Goal: Information Seeking & Learning: Learn about a topic

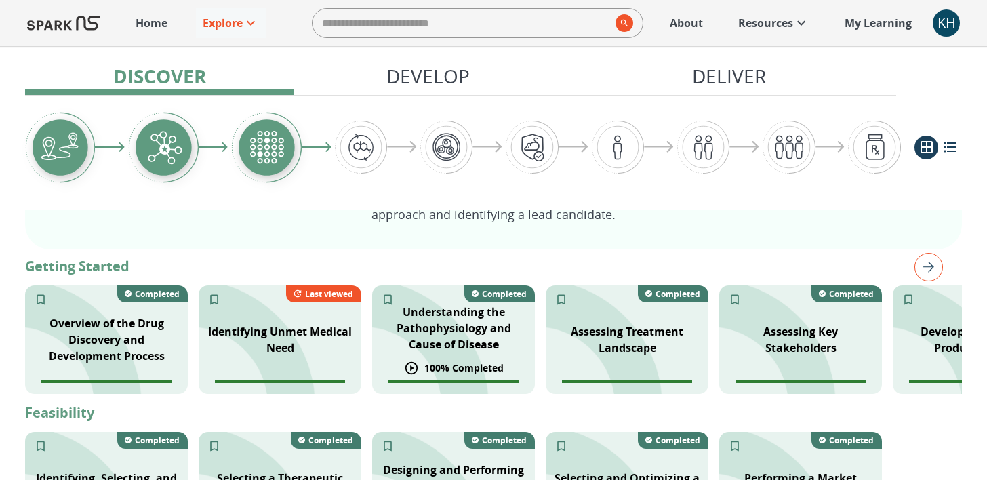
scroll to position [217, 0]
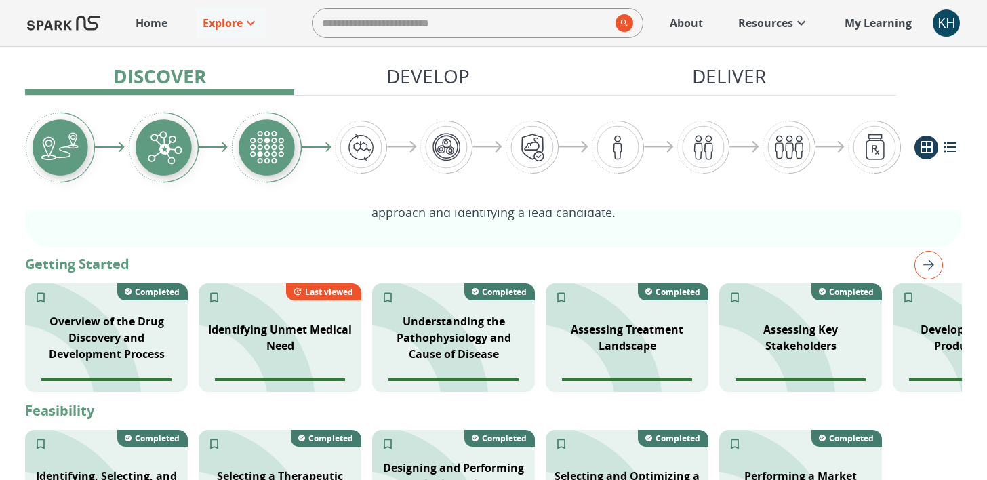
click at [921, 261] on img "right" at bounding box center [928, 265] width 28 height 28
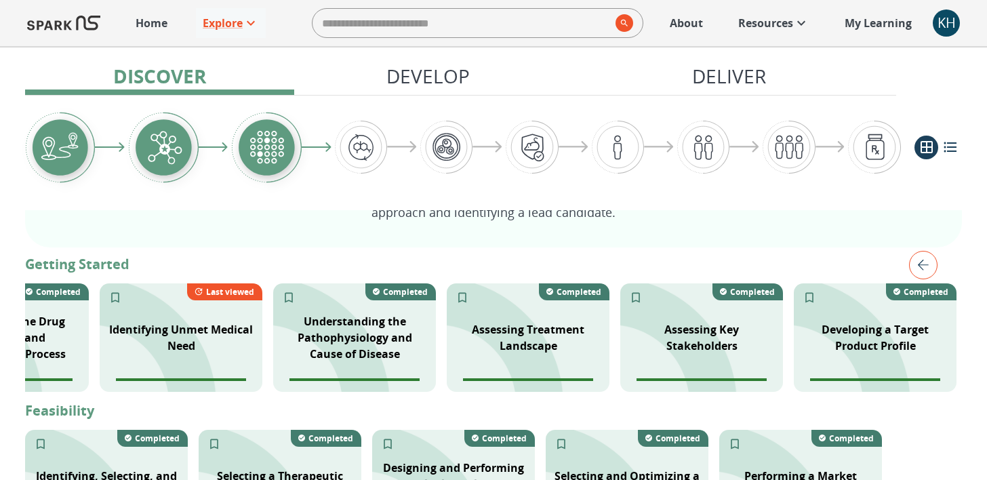
click at [921, 261] on img "left" at bounding box center [923, 265] width 28 height 28
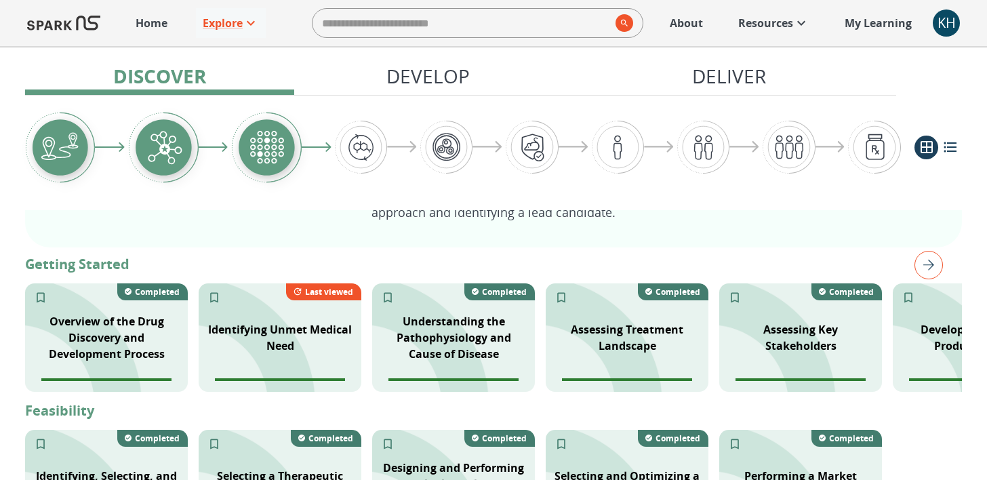
click at [921, 261] on img "right" at bounding box center [928, 265] width 28 height 28
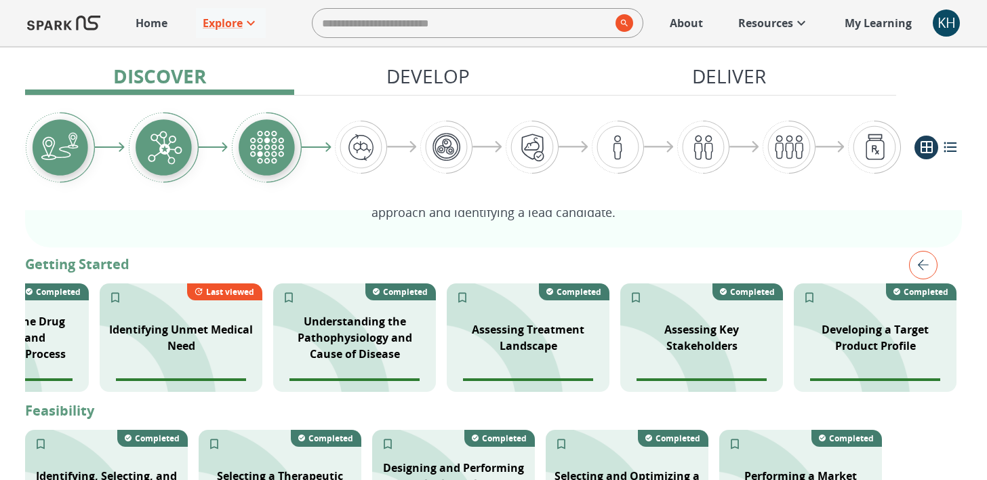
click at [921, 261] on img "left" at bounding box center [923, 265] width 28 height 28
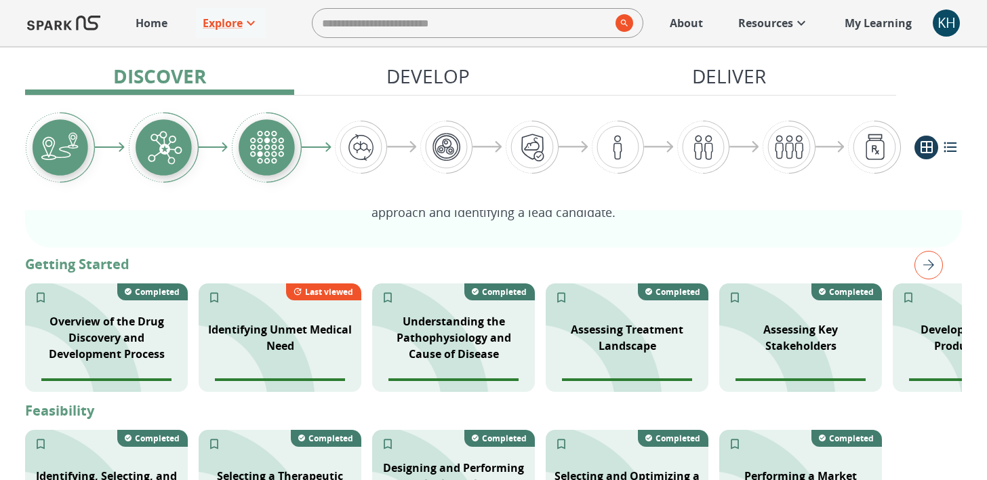
click at [921, 261] on img "right" at bounding box center [928, 265] width 28 height 28
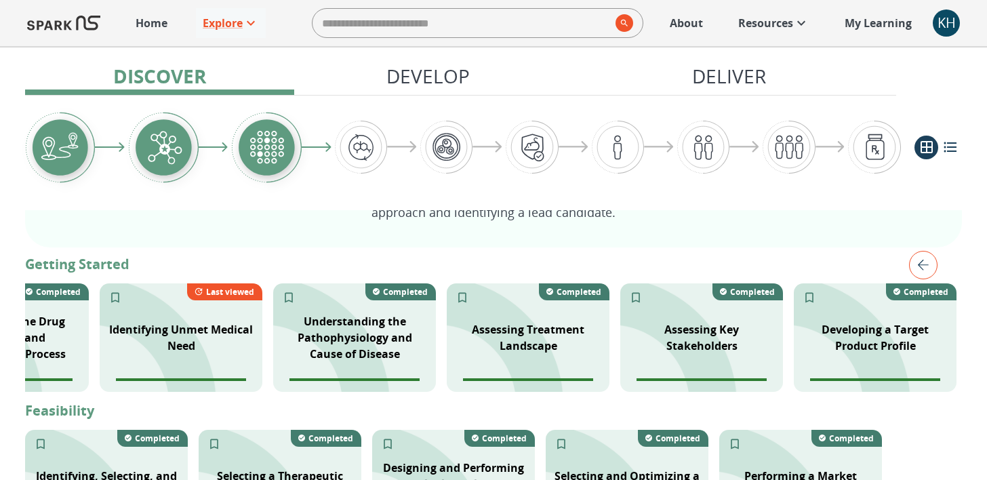
click at [921, 261] on img "left" at bounding box center [923, 265] width 28 height 28
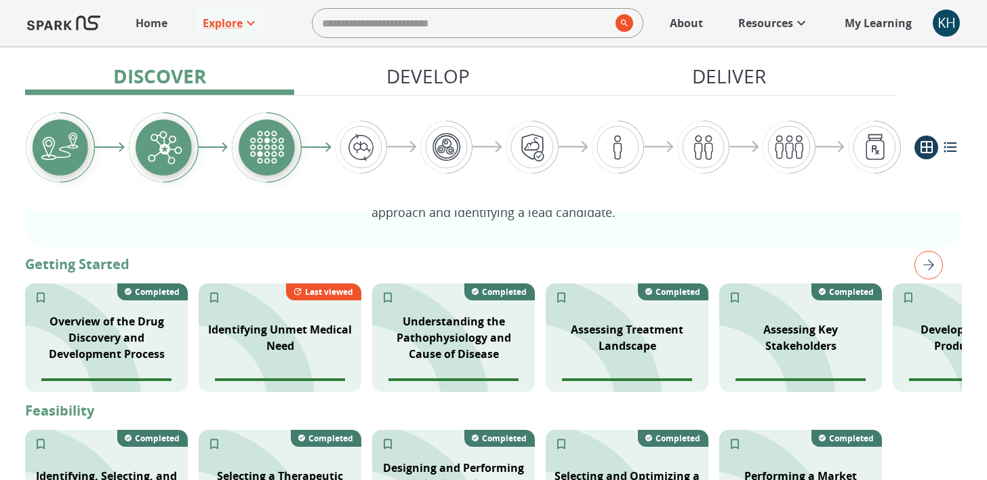
click at [921, 261] on img "right" at bounding box center [928, 265] width 28 height 28
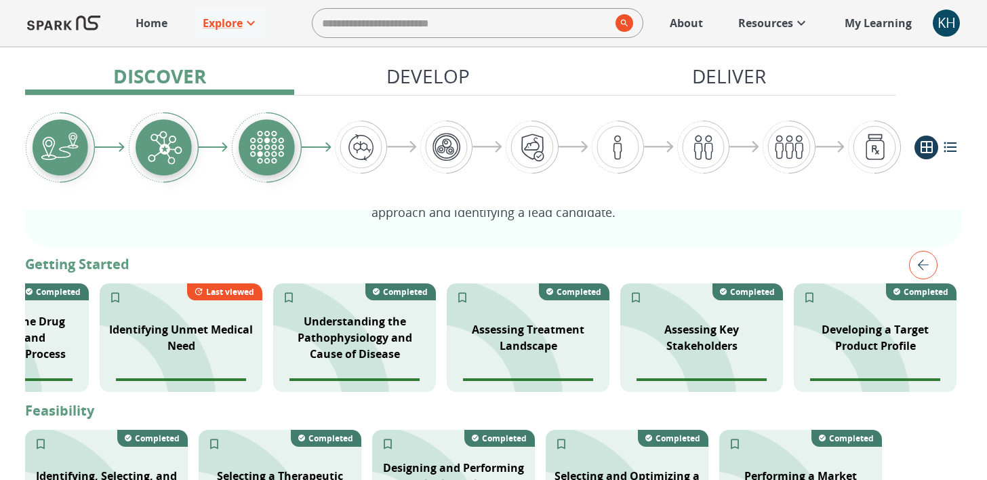
click at [921, 261] on img "left" at bounding box center [923, 265] width 28 height 28
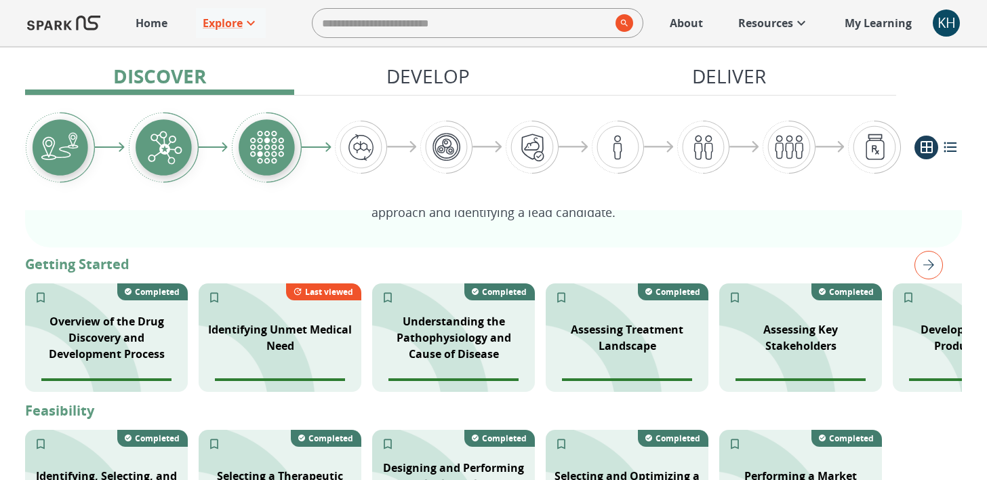
click at [921, 261] on img "right" at bounding box center [928, 265] width 28 height 28
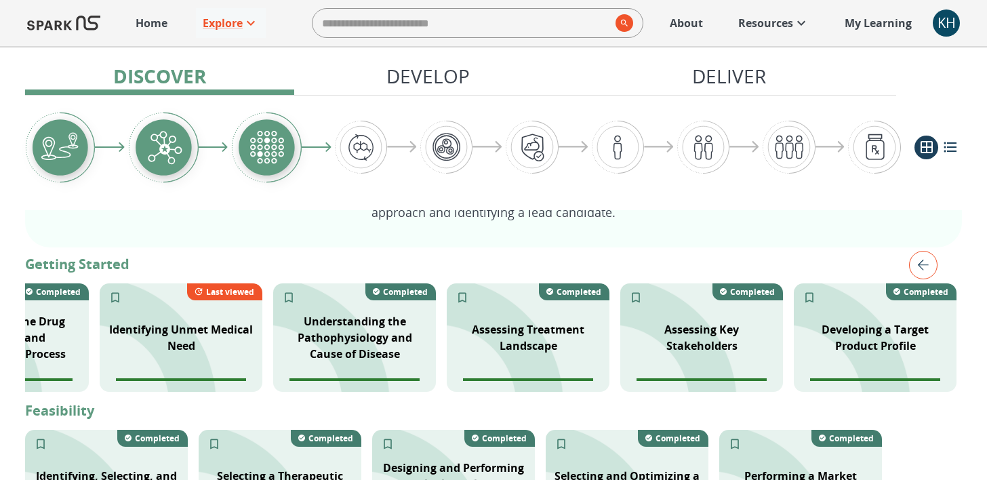
click at [921, 261] on img "left" at bounding box center [923, 265] width 28 height 28
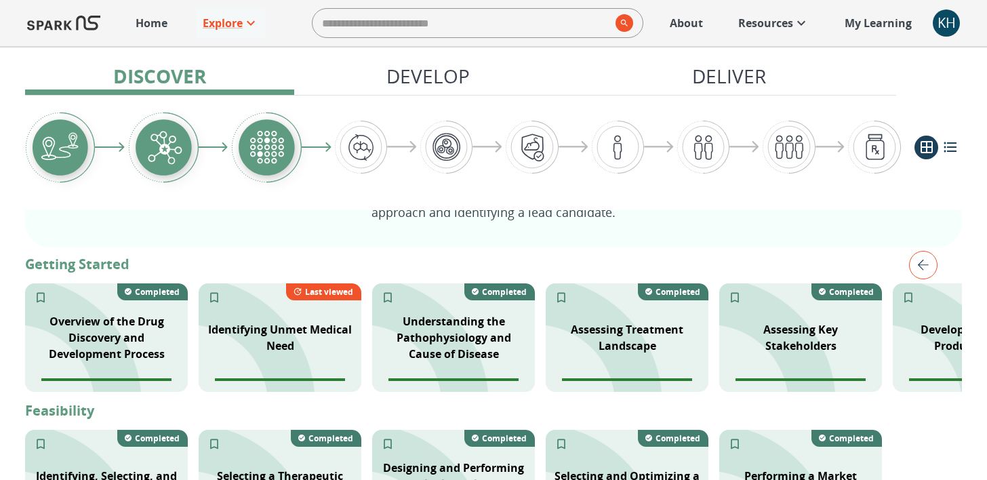
click at [0, 0] on img "right" at bounding box center [0, 0] width 0 height 0
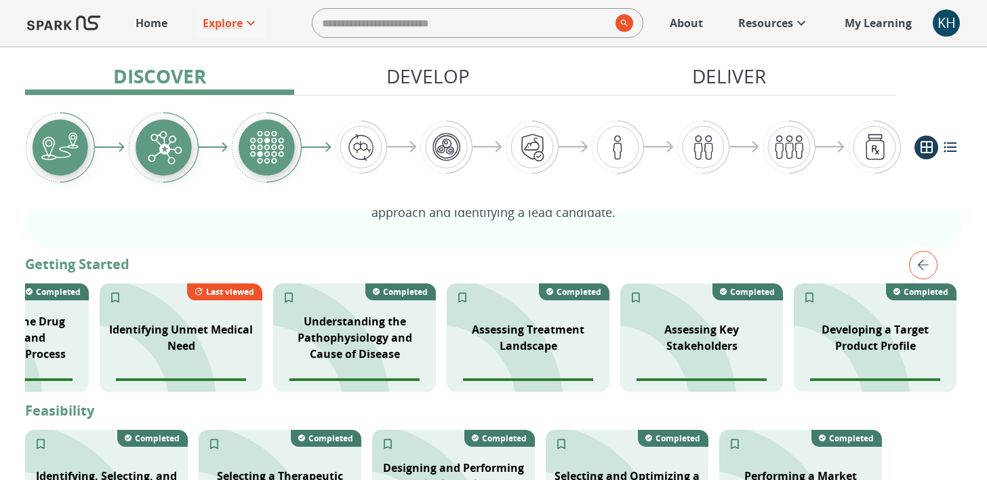
drag, startPoint x: 921, startPoint y: 261, endPoint x: 715, endPoint y: 268, distance: 206.1
click at [921, 261] on img "left" at bounding box center [923, 265] width 28 height 28
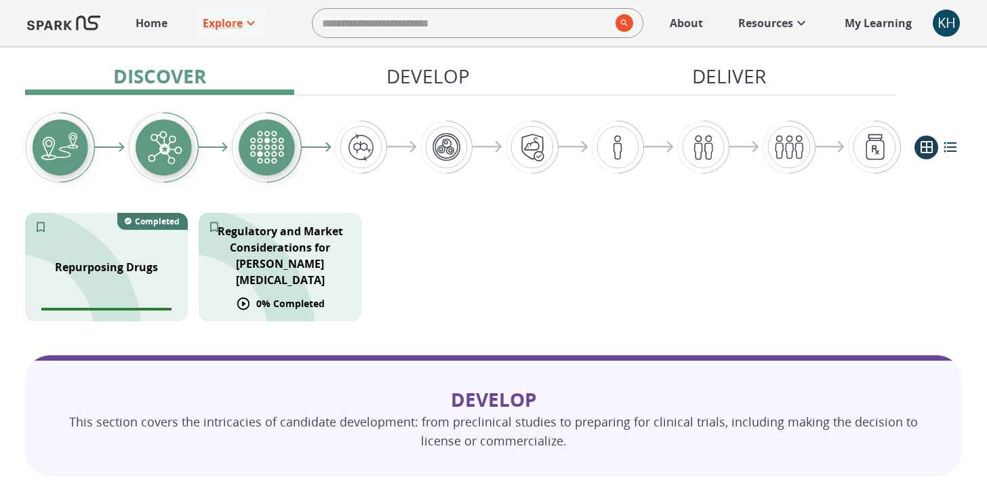
scroll to position [717, 0]
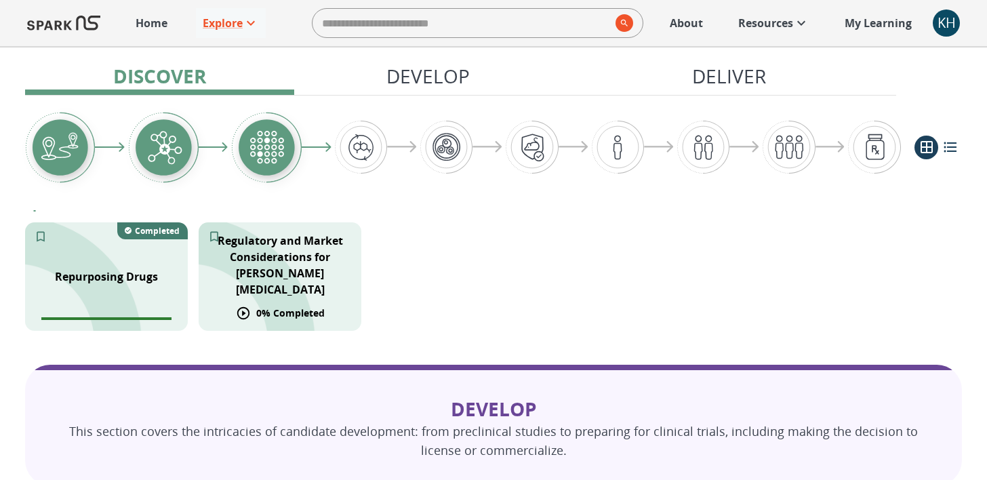
click at [304, 277] on p "Regulatory and Market Considerations for [PERSON_NAME][MEDICAL_DATA]" at bounding box center [280, 264] width 146 height 65
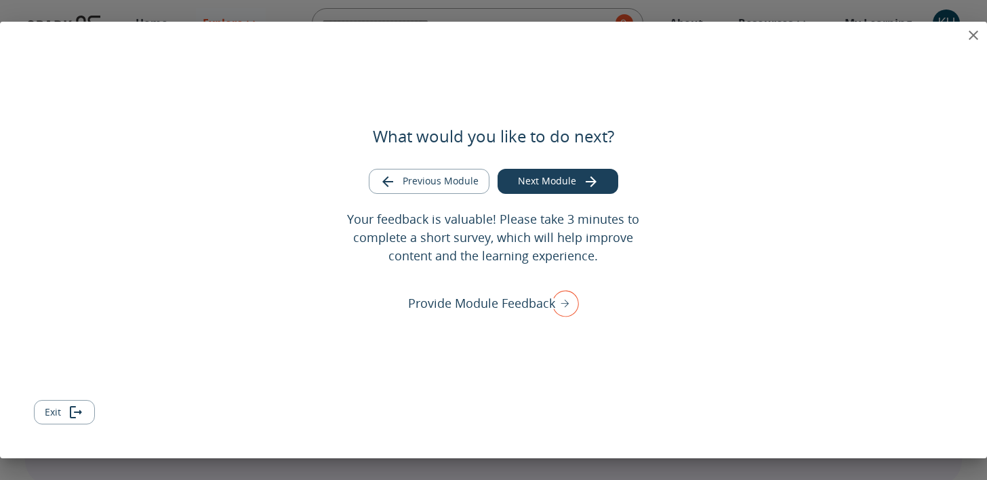
click at [924, 35] on div "What would you like to do next? Previous Module Next Module Your feedback is va…" at bounding box center [493, 240] width 987 height 436
click at [970, 34] on icon "close" at bounding box center [973, 35] width 16 height 16
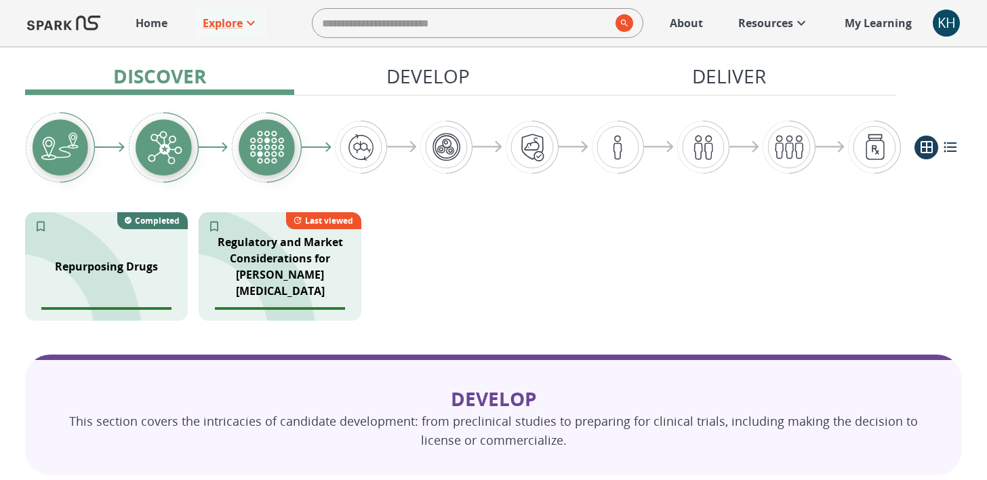
scroll to position [731, 0]
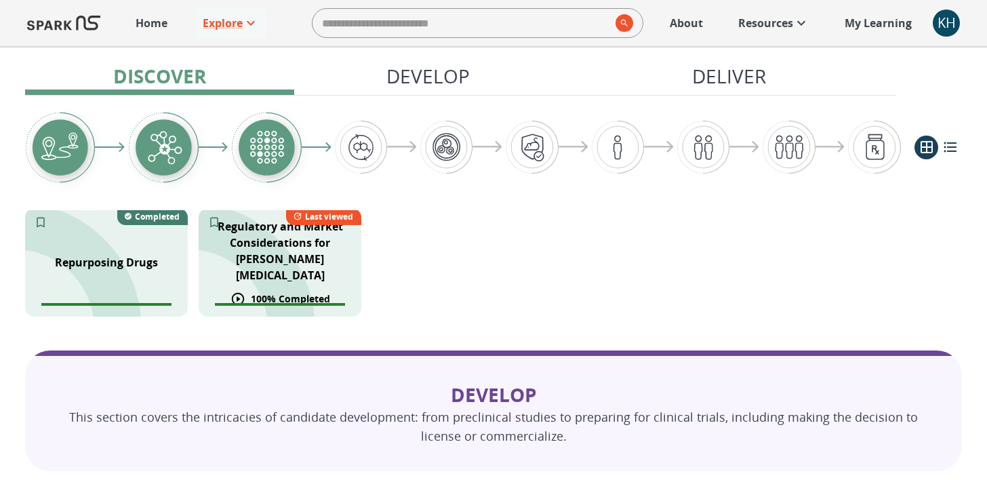
click at [298, 271] on p "Regulatory and Market Considerations for [PERSON_NAME][MEDICAL_DATA]" at bounding box center [280, 250] width 146 height 65
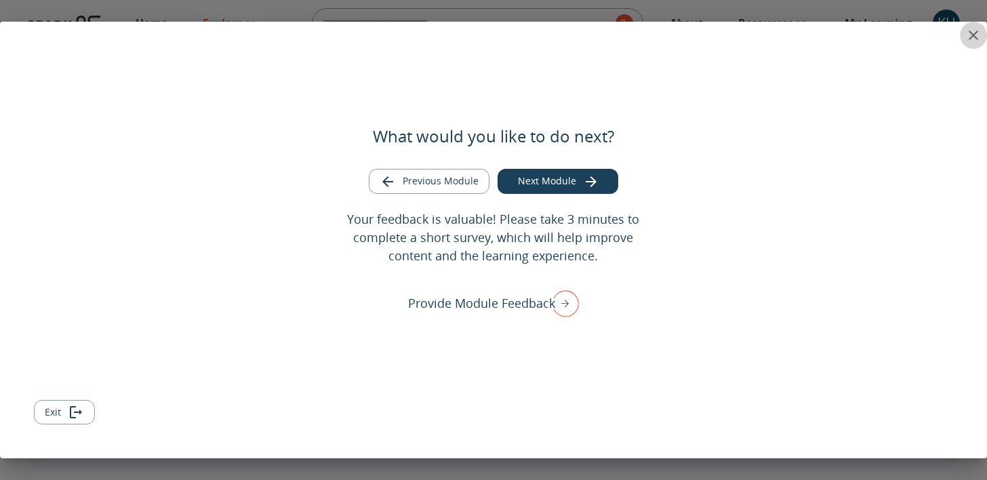
click at [975, 33] on icon "close" at bounding box center [972, 34] width 9 height 9
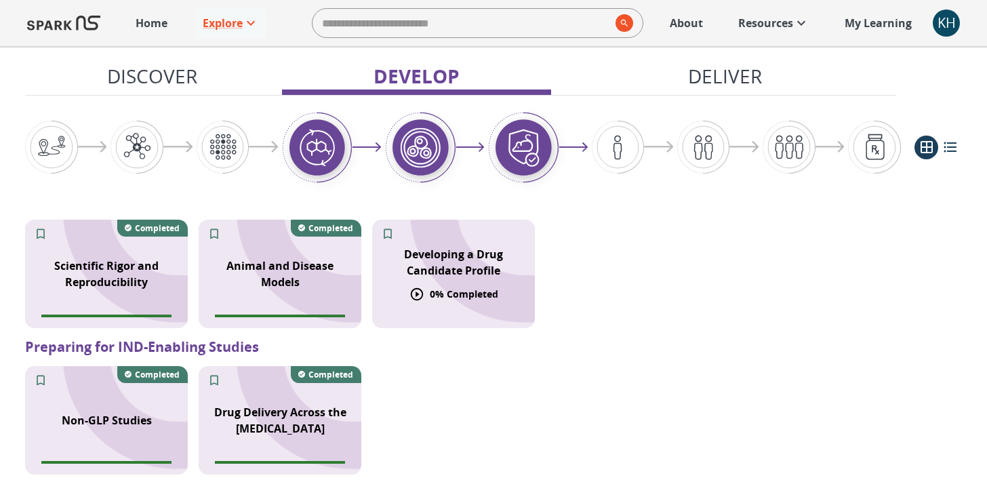
click at [489, 273] on p "Developing a Drug Candidate Profile" at bounding box center [453, 262] width 146 height 33
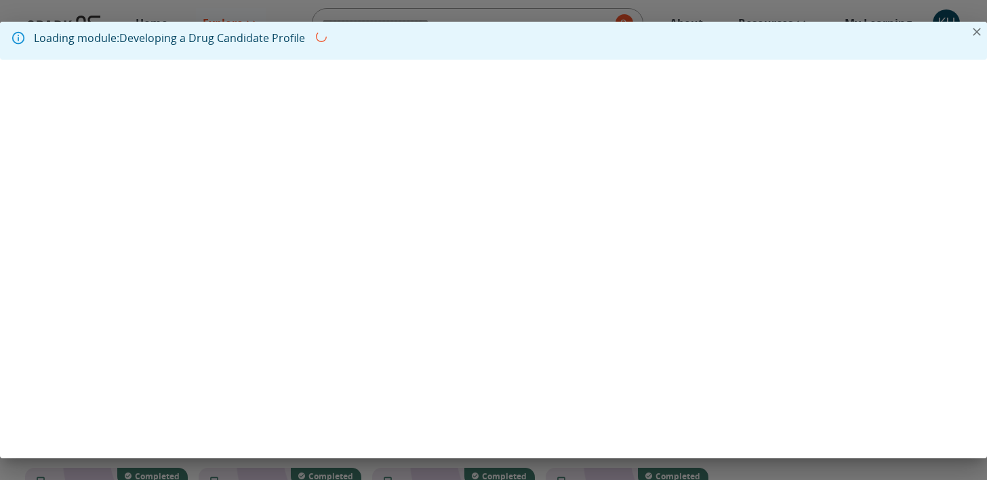
scroll to position [1066, 0]
